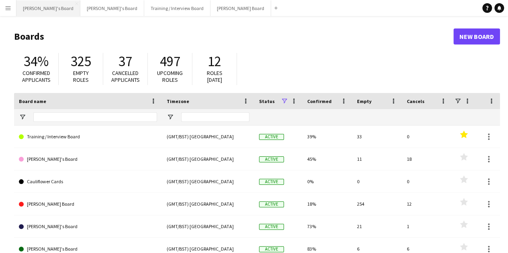
click at [32, 10] on button "[PERSON_NAME]'s Board Close" at bounding box center [48, 8] width 64 height 16
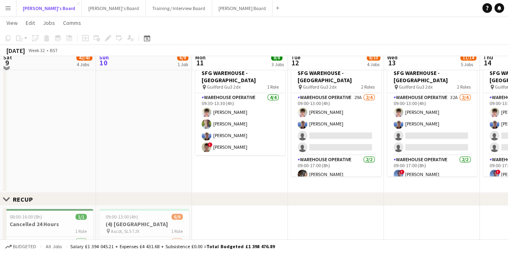
scroll to position [324, 0]
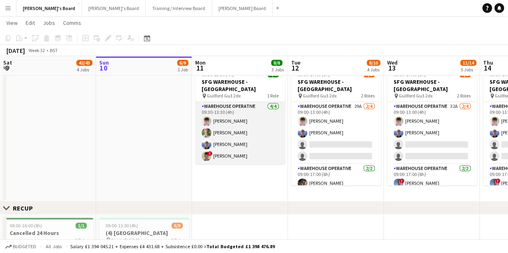
click at [221, 123] on app-card-role "Warehouse Operative [DATE] 09:30-13:30 (4h) [PERSON_NAME] [PERSON_NAME] [PERSON…" at bounding box center [240, 133] width 90 height 62
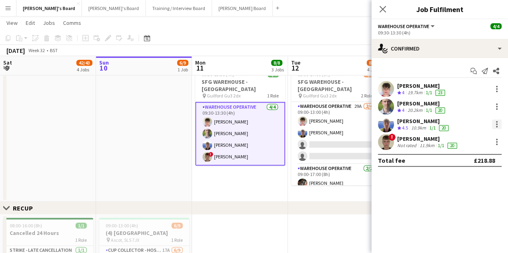
click at [496, 125] on div at bounding box center [497, 125] width 2 height 2
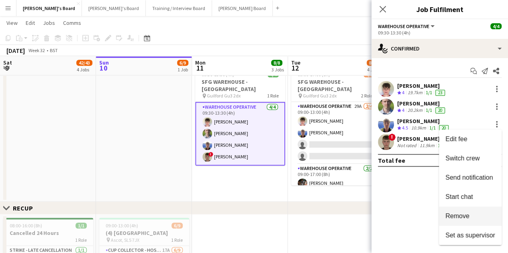
click at [467, 213] on span "Remove" at bounding box center [457, 216] width 24 height 7
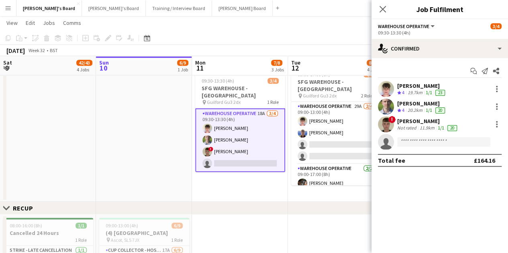
click at [203, 193] on app-date-cell "09:00-17:00 (8h) 1/1 [PERSON_NAME] Imports - [PERSON_NAME] GU34 2QR pin [PERSON…" at bounding box center [240, 100] width 96 height 205
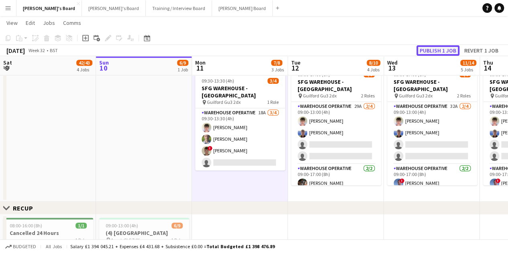
click at [449, 55] on button "Publish 1 job" at bounding box center [437, 50] width 43 height 10
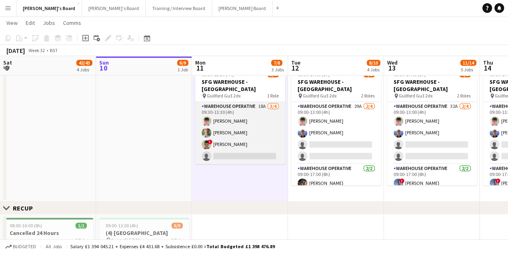
click at [227, 125] on app-card-role "Warehouse Operative 18A [DATE] 09:30-13:30 (4h) [PERSON_NAME] [PERSON_NAME] ! […" at bounding box center [240, 133] width 90 height 62
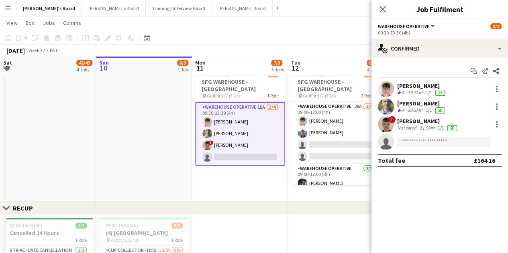
click at [227, 125] on app-card-role "Warehouse Operative 18A [DATE] 09:30-13:30 (4h) [PERSON_NAME] [PERSON_NAME] ! […" at bounding box center [240, 134] width 90 height 64
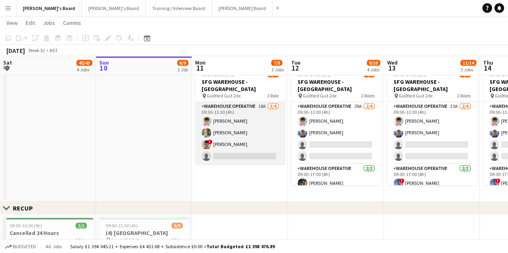
click at [197, 142] on app-card-role "Warehouse Operative 18A [DATE] 09:30-13:30 (4h) [PERSON_NAME] [PERSON_NAME] ! […" at bounding box center [240, 133] width 90 height 62
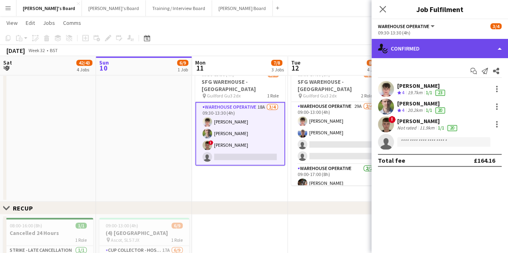
click at [412, 45] on div "single-neutral-actions-check-2 Confirmed" at bounding box center [439, 48] width 136 height 19
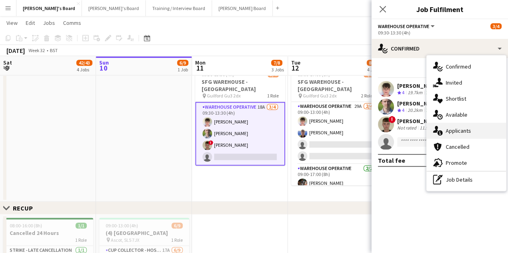
click at [477, 135] on div "single-neutral-actions-information Applicants" at bounding box center [465, 131] width 79 height 16
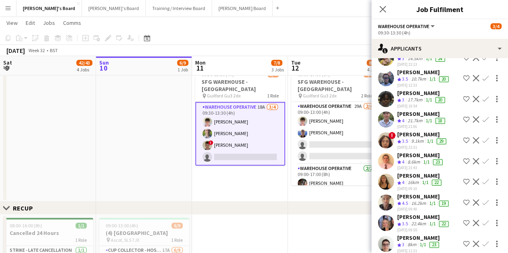
scroll to position [213, 0]
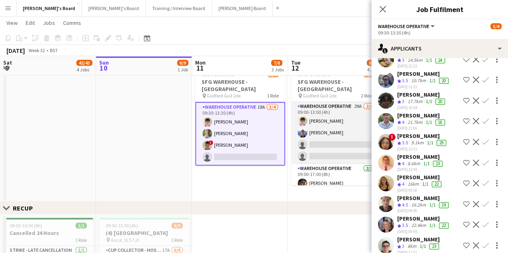
click at [337, 142] on app-card-role "Warehouse Operative 29A [DATE] 09:00-13:00 (4h) [PERSON_NAME] [PERSON_NAME] sin…" at bounding box center [336, 133] width 90 height 62
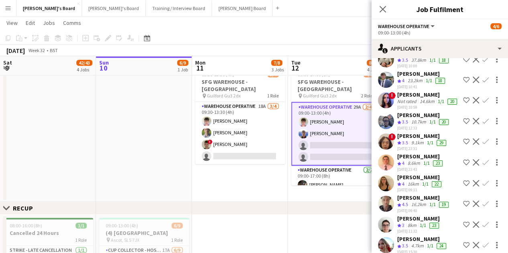
scroll to position [0, 0]
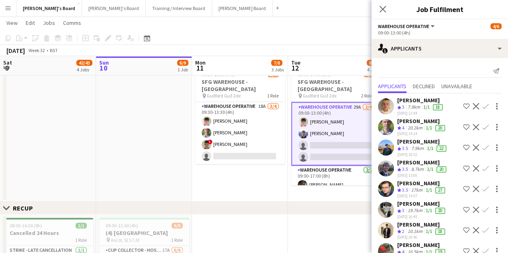
click at [324, 108] on app-card-role "Warehouse Operative 29A [DATE] 09:00-13:00 (4h) [PERSON_NAME] [PERSON_NAME] sin…" at bounding box center [336, 134] width 90 height 64
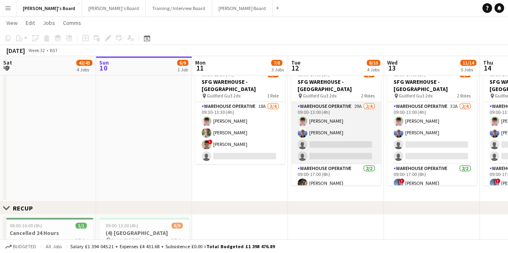
click at [324, 108] on app-card-role "Warehouse Operative 29A [DATE] 09:00-13:00 (4h) [PERSON_NAME] [PERSON_NAME] sin…" at bounding box center [336, 133] width 90 height 62
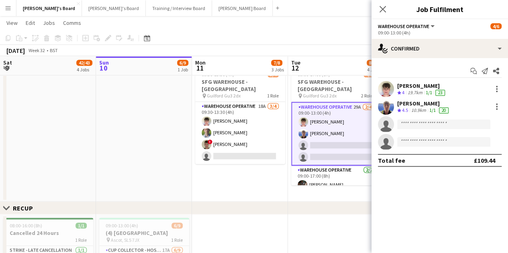
click at [417, 105] on div "[PERSON_NAME]" at bounding box center [423, 103] width 53 height 7
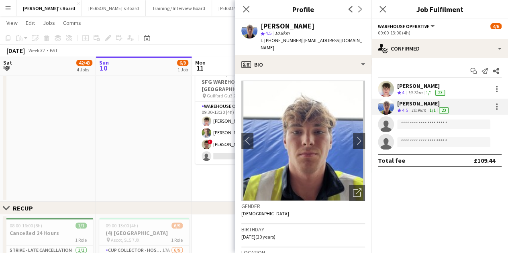
click at [224, 180] on app-date-cell "09:00-17:00 (8h) 1/1 [PERSON_NAME] Imports - [PERSON_NAME] GU34 2QR pin [PERSON…" at bounding box center [240, 100] width 96 height 205
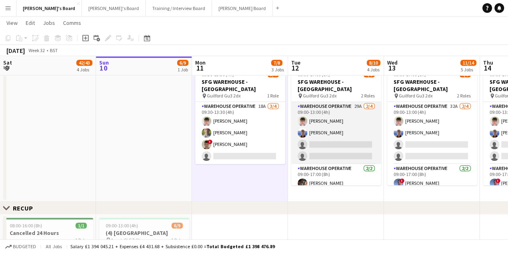
click at [302, 105] on app-card-role "Warehouse Operative 29A [DATE] 09:00-13:00 (4h) [PERSON_NAME] [PERSON_NAME] sin…" at bounding box center [336, 133] width 90 height 62
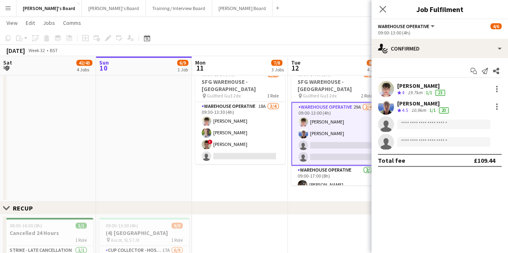
click at [420, 108] on div "10.9km" at bounding box center [418, 110] width 18 height 7
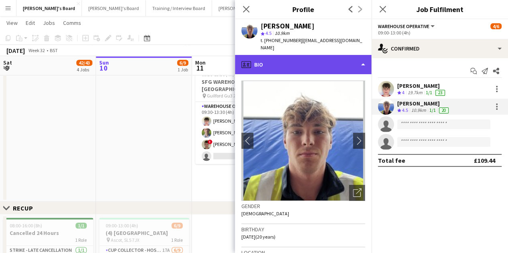
click at [320, 62] on div "profile Bio" at bounding box center [303, 64] width 136 height 19
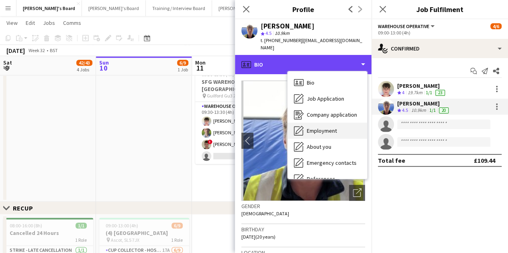
scroll to position [124, 0]
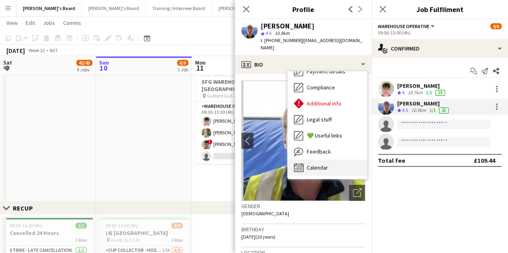
click at [317, 164] on span "Calendar" at bounding box center [317, 167] width 21 height 7
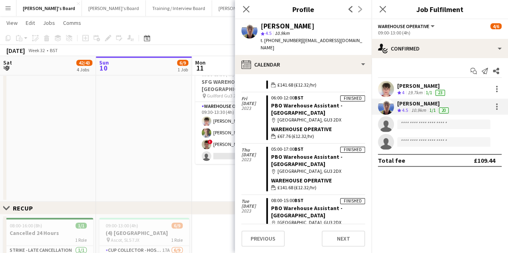
scroll to position [1405, 0]
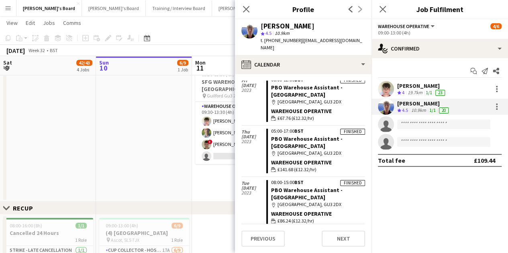
click at [147, 165] on app-date-cell at bounding box center [144, 100] width 96 height 205
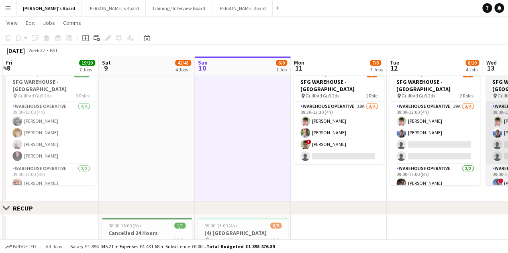
scroll to position [0, 295]
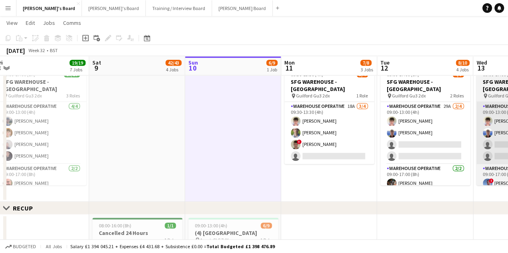
click at [305, 136] on app-card-role "Warehouse Operative 18A [DATE] 09:30-13:30 (4h) [PERSON_NAME] [PERSON_NAME] ! […" at bounding box center [329, 133] width 90 height 62
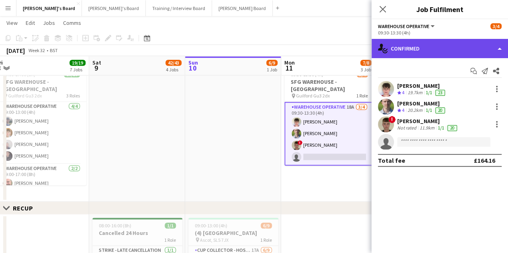
click at [446, 41] on div "single-neutral-actions-check-2 Confirmed" at bounding box center [439, 48] width 136 height 19
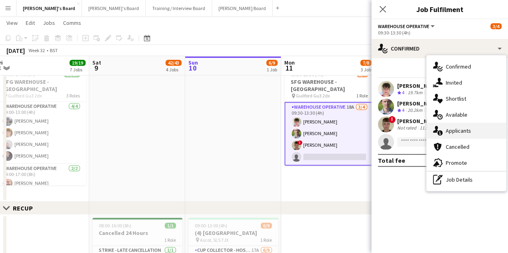
click at [461, 135] on div "single-neutral-actions-information Applicants" at bounding box center [465, 131] width 79 height 16
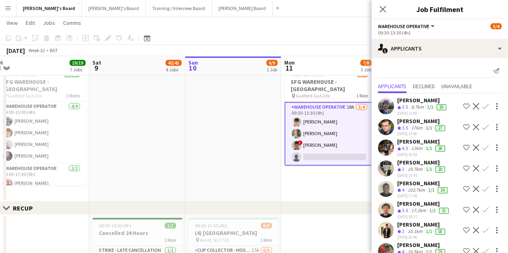
click at [428, 109] on app-skills-label "1/1" at bounding box center [430, 107] width 6 height 6
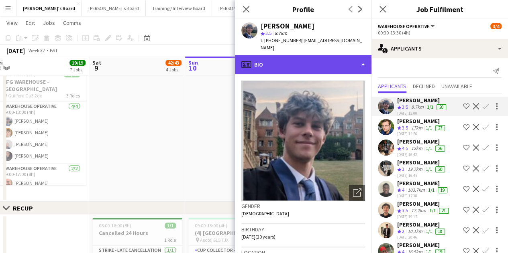
click at [309, 56] on div "profile Bio" at bounding box center [303, 64] width 136 height 19
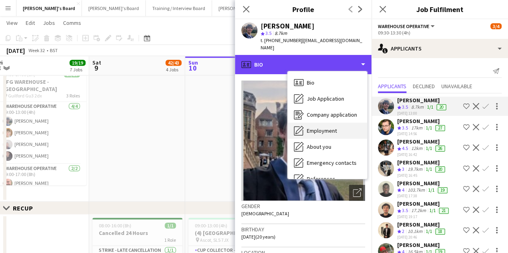
scroll to position [124, 0]
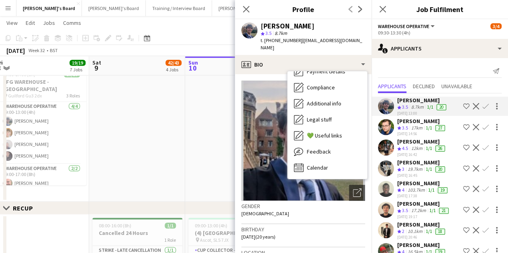
click at [315, 169] on div "Bio Bio Job Application Job Application Company application Company application…" at bounding box center [326, 125] width 79 height 108
click at [312, 164] on span "Calendar" at bounding box center [317, 167] width 21 height 7
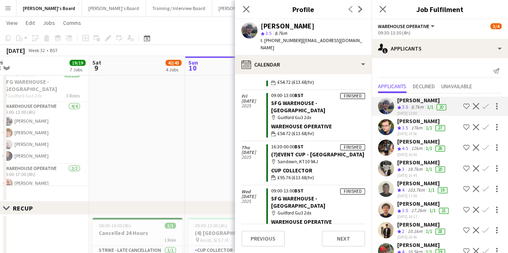
scroll to position [877, 0]
click at [144, 140] on app-date-cell at bounding box center [137, 100] width 96 height 205
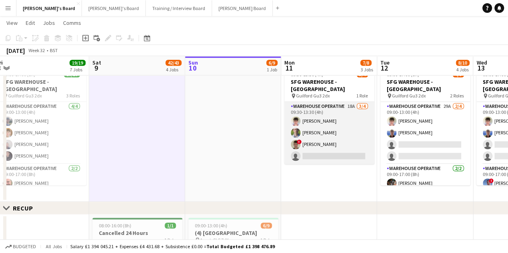
click at [316, 154] on app-card-role "Warehouse Operative 18A [DATE] 09:30-13:30 (4h) [PERSON_NAME] [PERSON_NAME] ! […" at bounding box center [329, 133] width 90 height 62
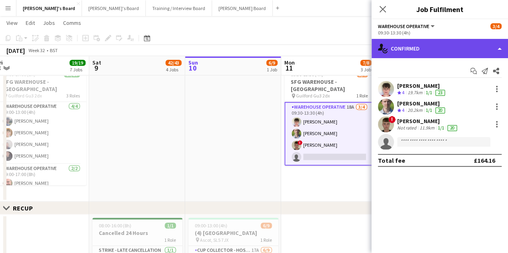
click at [444, 51] on div "single-neutral-actions-check-2 Confirmed" at bounding box center [439, 48] width 136 height 19
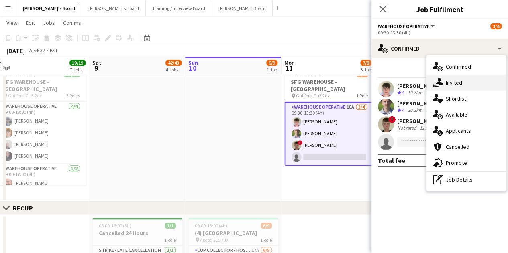
click at [460, 89] on div "single-neutral-actions-share-1 Invited" at bounding box center [465, 83] width 79 height 16
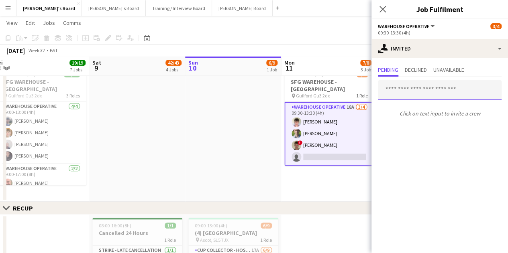
click at [396, 91] on input "text" at bounding box center [440, 90] width 124 height 20
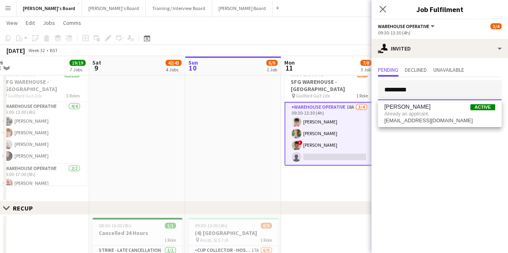
type input "*********"
click at [241, 192] on app-date-cell at bounding box center [233, 100] width 96 height 205
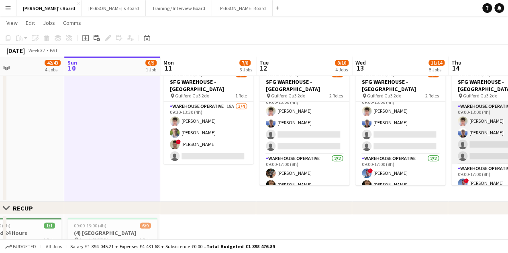
scroll to position [22, 0]
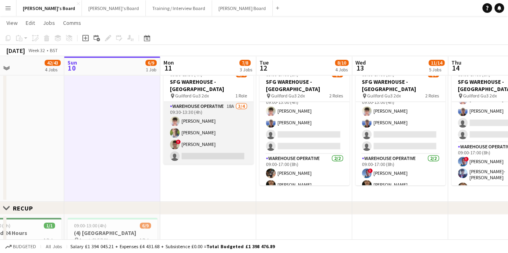
click at [219, 122] on app-card-role "Warehouse Operative 18A [DATE] 09:30-13:30 (4h) [PERSON_NAME] [PERSON_NAME] ! […" at bounding box center [208, 133] width 90 height 62
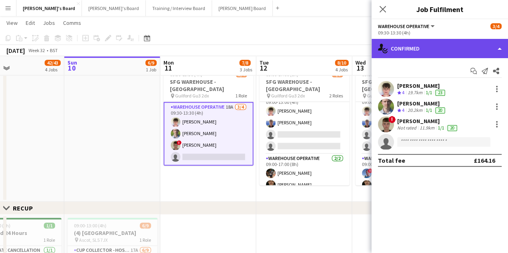
click at [466, 55] on div "single-neutral-actions-check-2 Confirmed" at bounding box center [439, 48] width 136 height 19
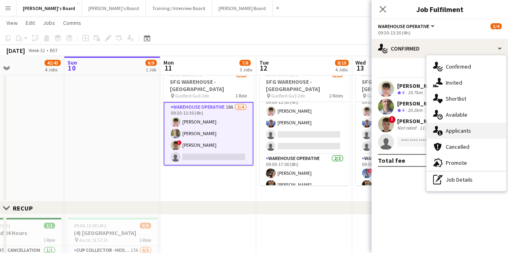
click at [471, 134] on div "single-neutral-actions-information Applicants" at bounding box center [465, 131] width 79 height 16
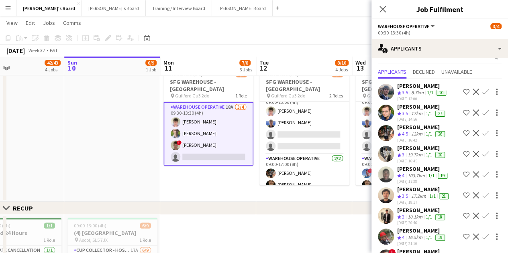
scroll to position [0, 0]
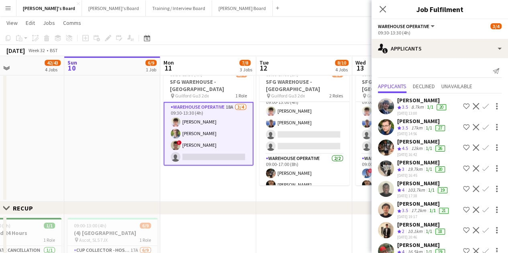
click at [418, 138] on div "[PERSON_NAME]" at bounding box center [421, 141] width 49 height 7
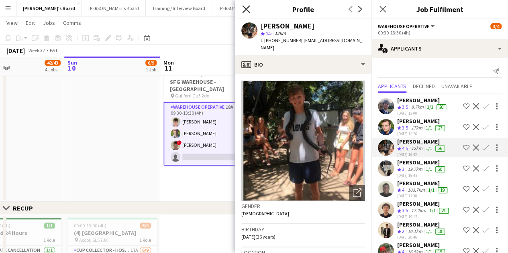
click at [243, 7] on icon at bounding box center [246, 9] width 8 height 8
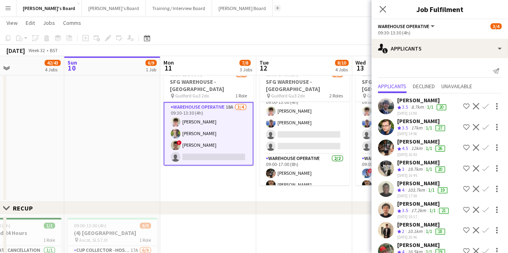
click at [274, 10] on button "Add" at bounding box center [277, 8] width 6 height 6
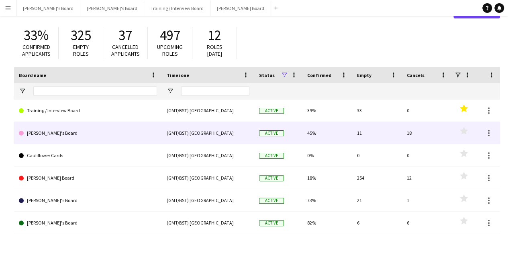
scroll to position [29, 0]
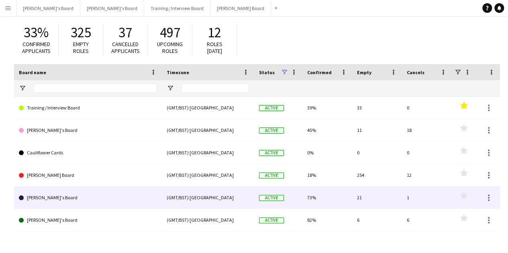
click at [56, 197] on link "[PERSON_NAME]'s Board" at bounding box center [88, 198] width 138 height 22
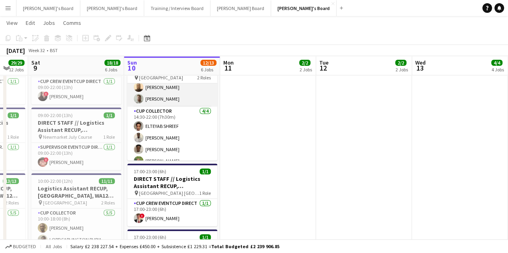
scroll to position [26, 0]
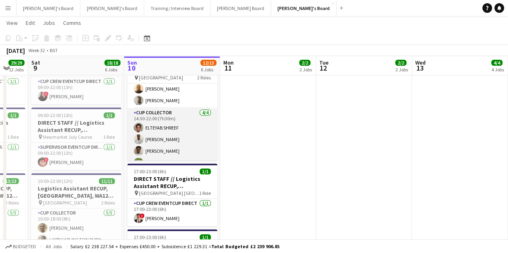
click at [165, 140] on app-card-role "CUP COLLECTOR [DATE] 14:30-22:00 (7h30m) ELTEYAB SHREEF [PERSON_NAME] [PERSON_N…" at bounding box center [172, 139] width 90 height 62
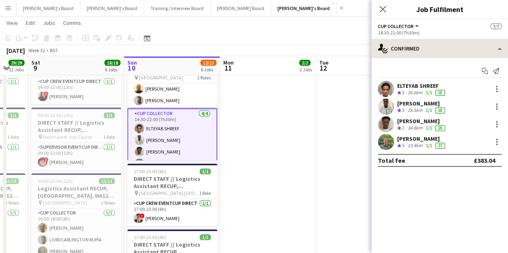
drag, startPoint x: 454, startPoint y: 59, endPoint x: 448, endPoint y: 47, distance: 13.1
click at [448, 47] on div "single-neutral-actions-check-2 Confirmed single-neutral-actions-check-2 Confirm…" at bounding box center [439, 146] width 136 height 214
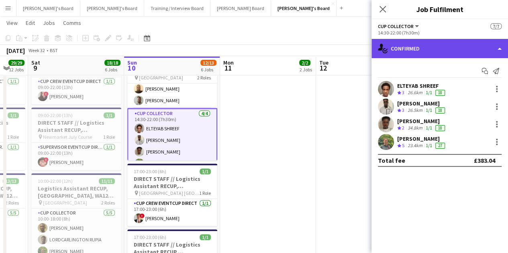
click at [448, 47] on div "single-neutral-actions-check-2 Confirmed" at bounding box center [439, 48] width 136 height 19
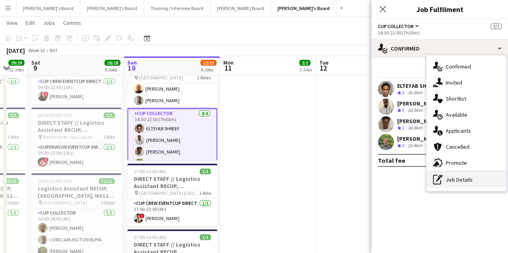
click at [469, 177] on div "pen-write Job Details" at bounding box center [465, 180] width 79 height 16
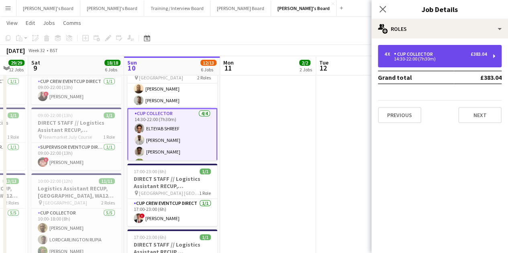
click at [454, 58] on div "14:30-22:00 (7h30m)" at bounding box center [435, 59] width 102 height 4
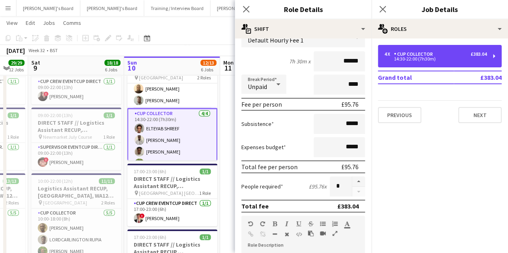
scroll to position [64, 0]
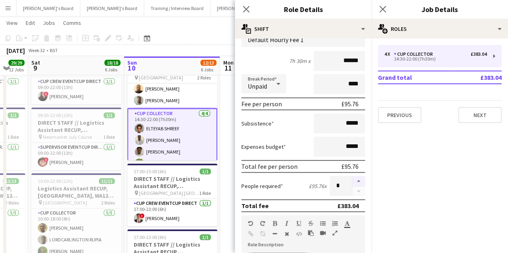
click at [352, 179] on button "button" at bounding box center [358, 181] width 13 height 10
type input "*"
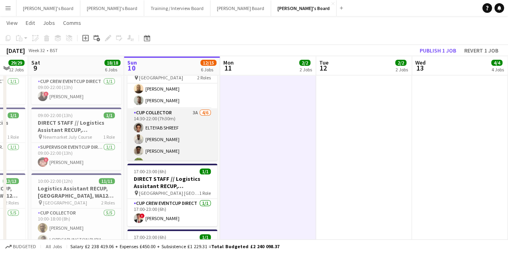
click at [184, 148] on app-card-role "CUP COLLECTOR 3A [DATE] 14:30-22:00 (7h30m) ELTEYAB SHREEF [PERSON_NAME] [PERSO…" at bounding box center [172, 151] width 90 height 86
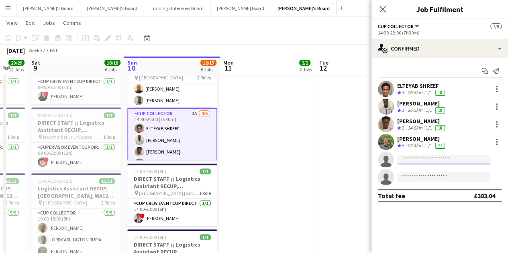
click at [441, 158] on input at bounding box center [443, 160] width 93 height 10
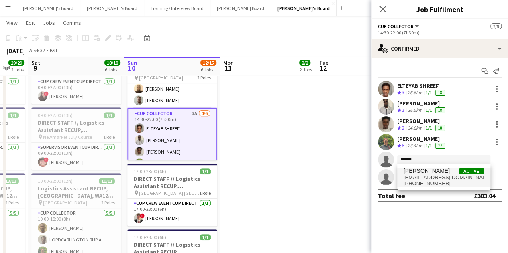
type input "******"
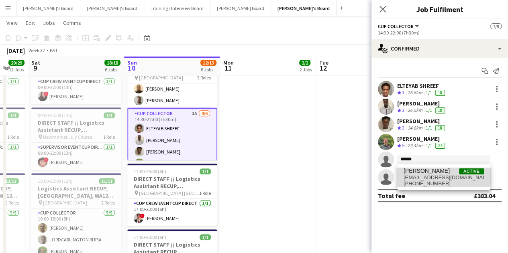
click at [435, 176] on span "[EMAIL_ADDRESS][DOMAIN_NAME]" at bounding box center [443, 178] width 80 height 6
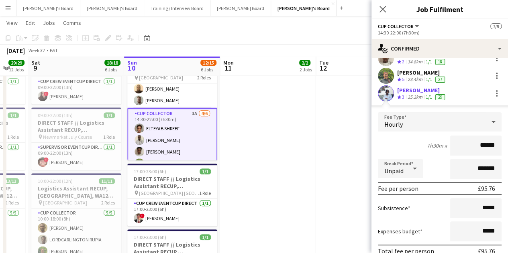
scroll to position [137, 0]
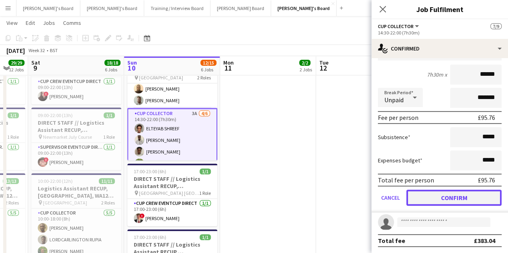
click at [448, 196] on button "Confirm" at bounding box center [453, 198] width 95 height 16
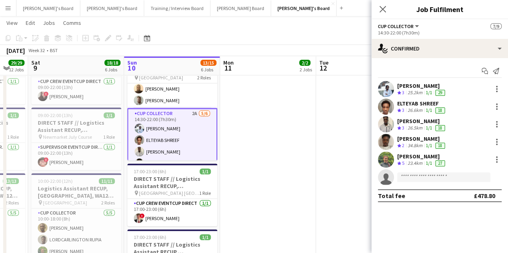
scroll to position [0, 0]
drag, startPoint x: 419, startPoint y: 171, endPoint x: 417, endPoint y: 176, distance: 5.4
click at [417, 176] on app-invite-slot "single-neutral-actions" at bounding box center [439, 177] width 136 height 16
click at [417, 176] on input at bounding box center [443, 178] width 93 height 10
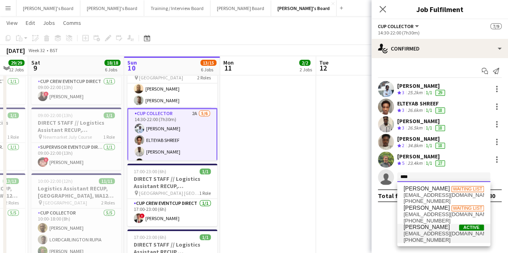
type input "****"
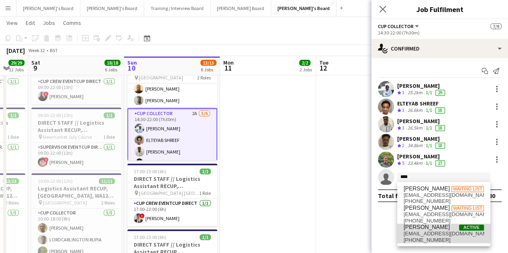
click at [428, 232] on span "[EMAIL_ADDRESS][DOMAIN_NAME]" at bounding box center [443, 234] width 80 height 6
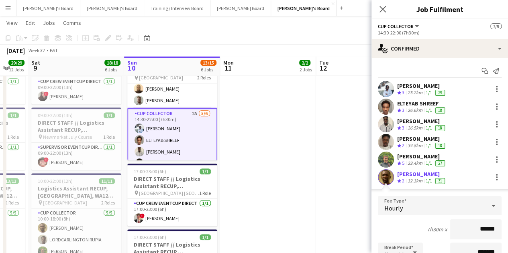
scroll to position [137, 0]
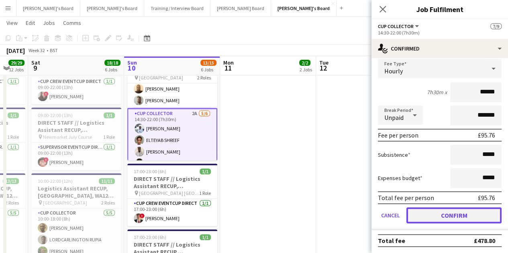
click at [434, 217] on button "Confirm" at bounding box center [453, 216] width 95 height 16
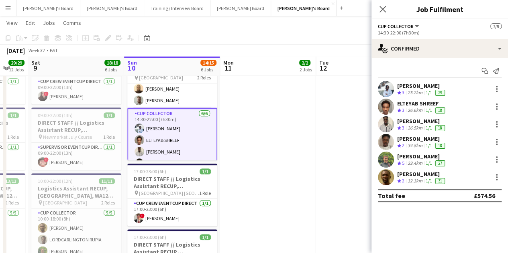
scroll to position [0, 0]
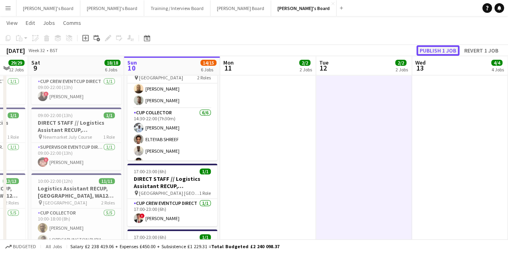
click at [438, 47] on button "Publish 1 job" at bounding box center [437, 50] width 43 height 10
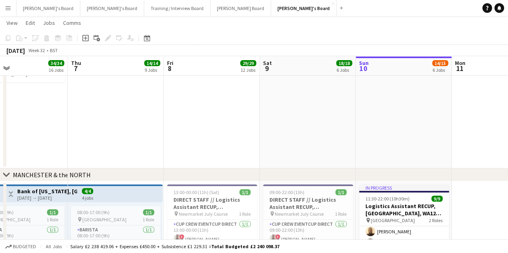
scroll to position [1530, 0]
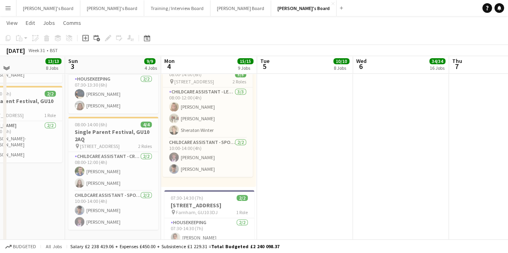
scroll to position [194, 0]
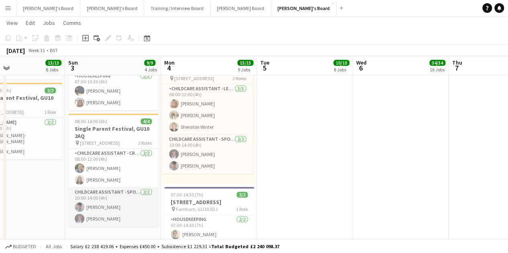
click at [124, 221] on app-card-role "Childcare Assistant - Sports Club + Lunch Service [DATE] 10:00-14:00 (4h) [PERS…" at bounding box center [113, 207] width 90 height 39
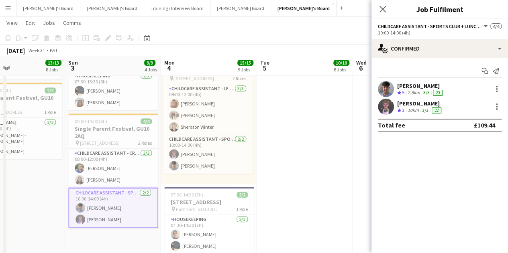
click at [425, 84] on div "[PERSON_NAME]" at bounding box center [420, 85] width 47 height 7
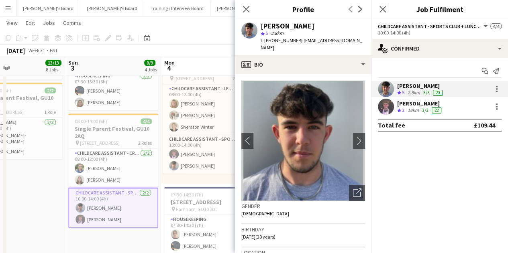
click at [417, 106] on div "[PERSON_NAME]" at bounding box center [420, 103] width 46 height 7
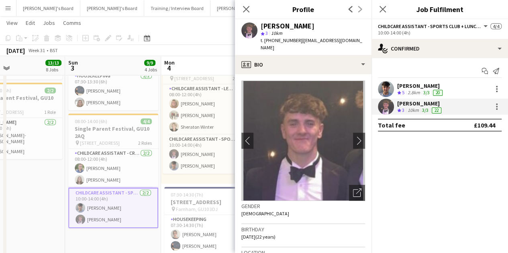
click at [100, 240] on app-date-cell "Toggle View Single Parent Festival, GU10 2AQ [DATE] → [DATE] 3/3 2 jobs 12:00-2…" at bounding box center [113, 87] width 96 height 382
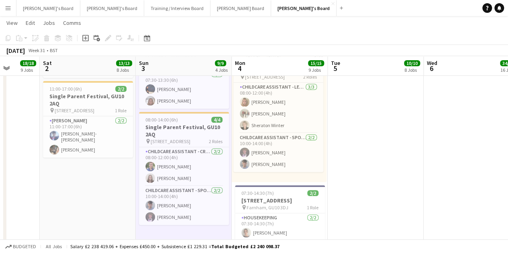
scroll to position [196, 0]
click at [293, 152] on app-card-role "Childcare Assistant - Sports Club + Lunch Service [DATE] 10:00-14:00 (4h) [PERS…" at bounding box center [278, 152] width 90 height 39
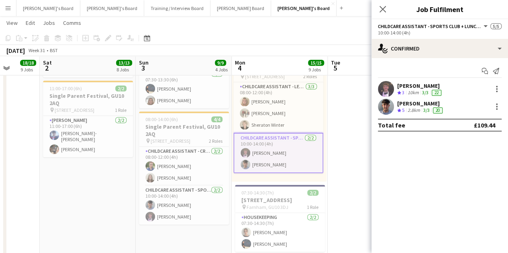
click at [405, 88] on div "[PERSON_NAME]" at bounding box center [420, 85] width 46 height 7
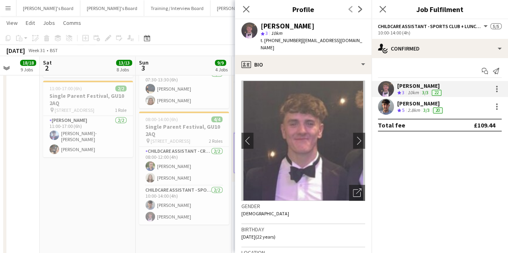
click at [418, 106] on div "[PERSON_NAME]" at bounding box center [420, 103] width 47 height 7
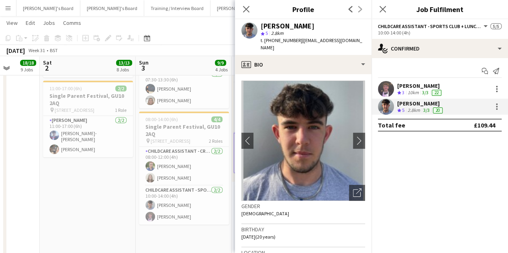
click at [415, 92] on div "10km" at bounding box center [413, 93] width 14 height 7
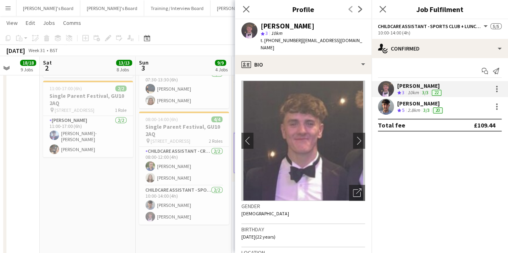
click at [73, 191] on app-date-cell "07:30-13:30 (6h) [STREET_ADDRESS] pin Farnham, GU10 3DJ 1 Role Housekeeping [DA…" at bounding box center [88, 85] width 96 height 382
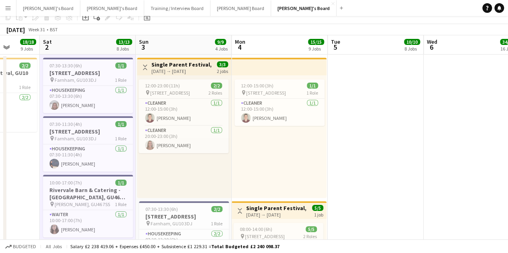
scroll to position [0, 0]
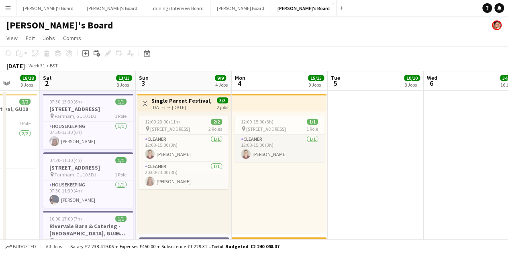
click at [281, 150] on app-card-role "Cleaner [DATE] 12:00-15:00 (3h) [PERSON_NAME]" at bounding box center [279, 148] width 90 height 27
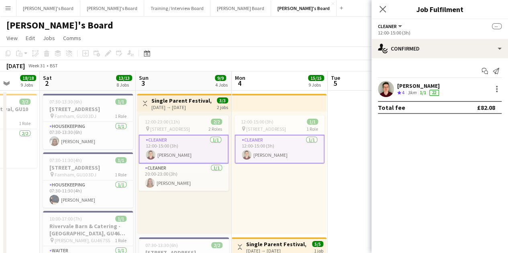
click at [418, 88] on div "[PERSON_NAME]" at bounding box center [418, 85] width 43 height 7
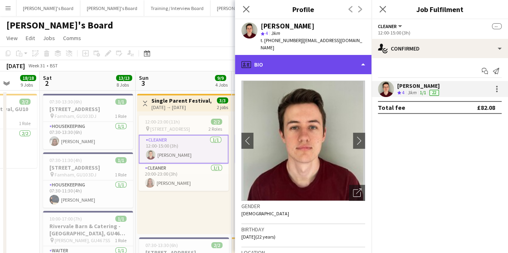
click at [332, 58] on div "profile Bio" at bounding box center [303, 64] width 136 height 19
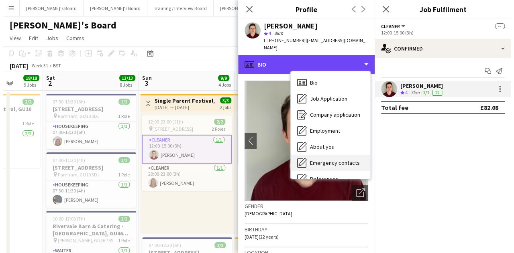
scroll to position [124, 0]
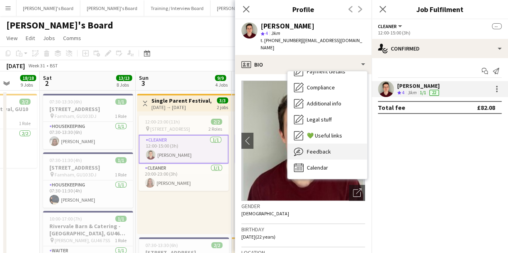
click at [320, 148] on span "Feedback" at bounding box center [319, 151] width 24 height 7
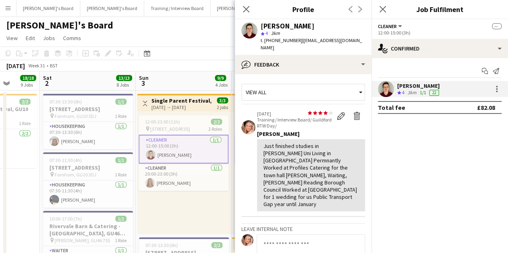
click at [174, 191] on div "12:00-23:00 (11h) 2/2 pin Herons Way Campsite, GU10 2AQ 2 Roles Cleaner [DATE] …" at bounding box center [184, 173] width 94 height 123
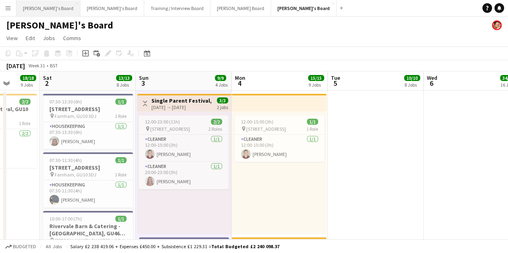
click at [47, 6] on button "[PERSON_NAME]'s Board Close" at bounding box center [48, 8] width 64 height 16
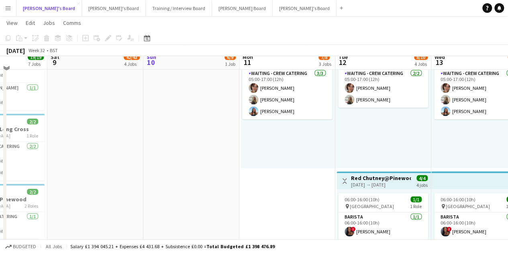
scroll to position [847, 0]
